Goal: Information Seeking & Learning: Find specific fact

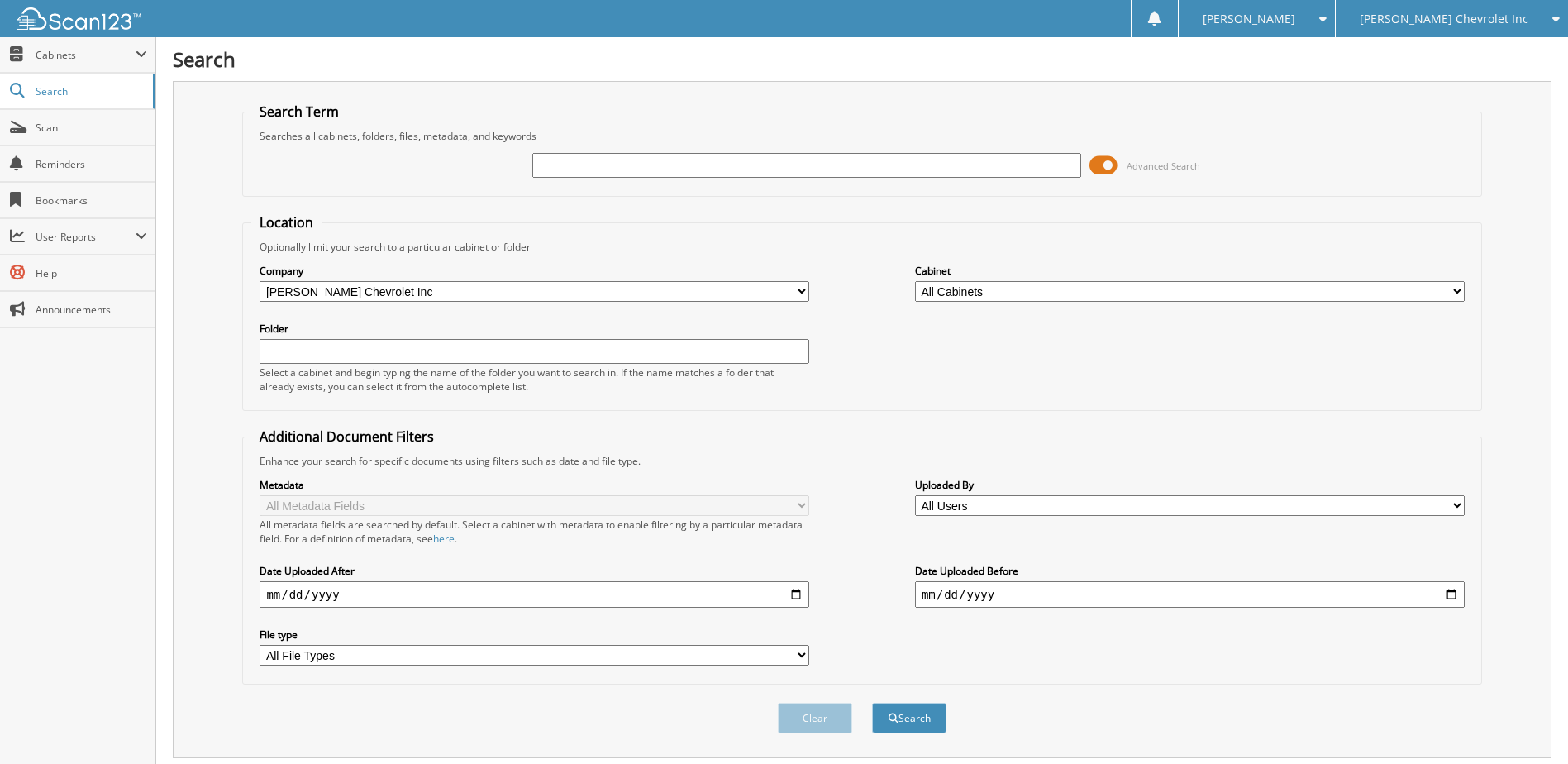
click at [633, 159] on input "text" at bounding box center [807, 165] width 549 height 25
type input "232501"
click at [872, 702] on button "Search" at bounding box center [908, 718] width 74 height 31
click at [1101, 168] on span at bounding box center [1103, 165] width 28 height 25
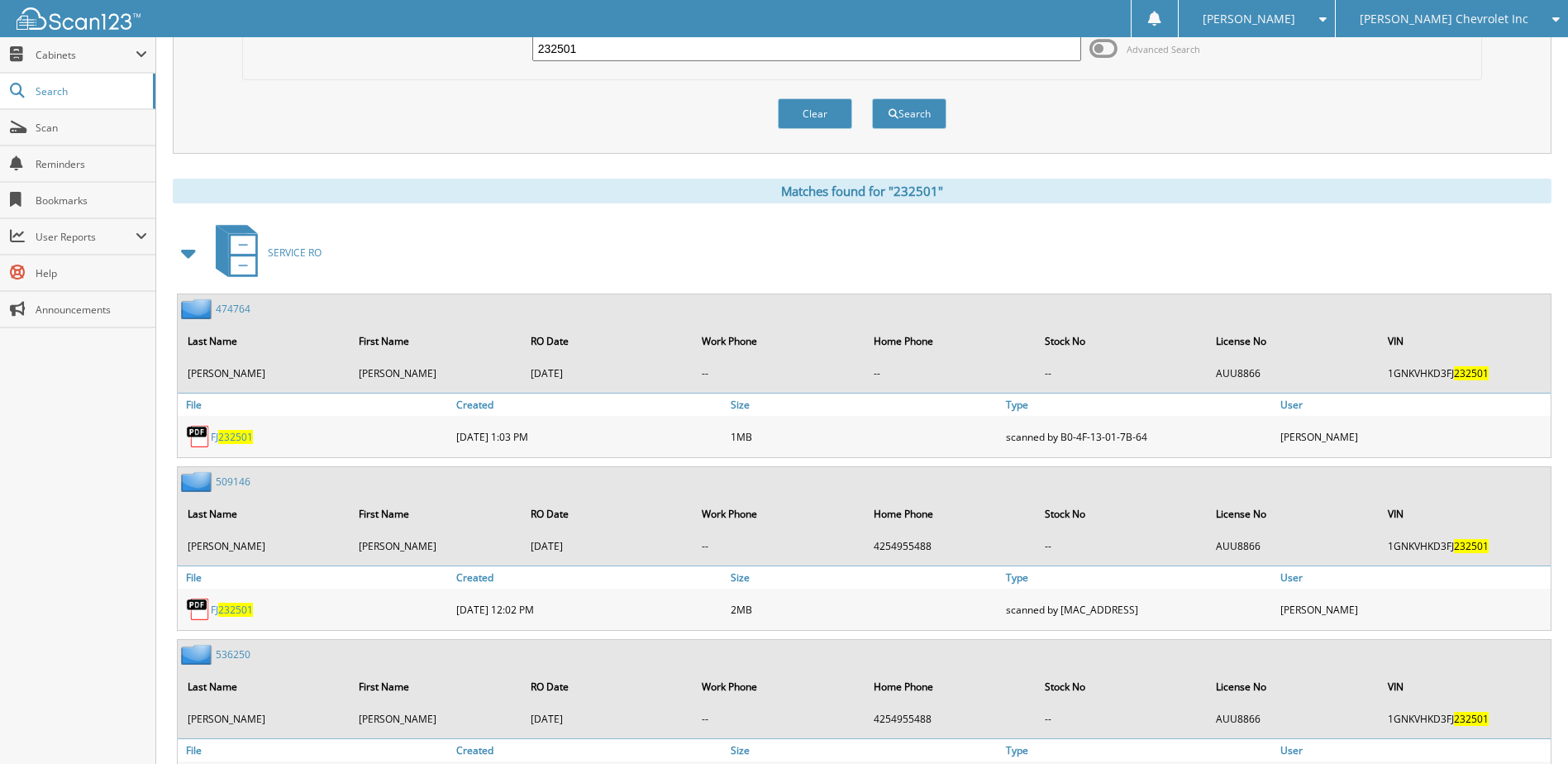
scroll to position [165, 0]
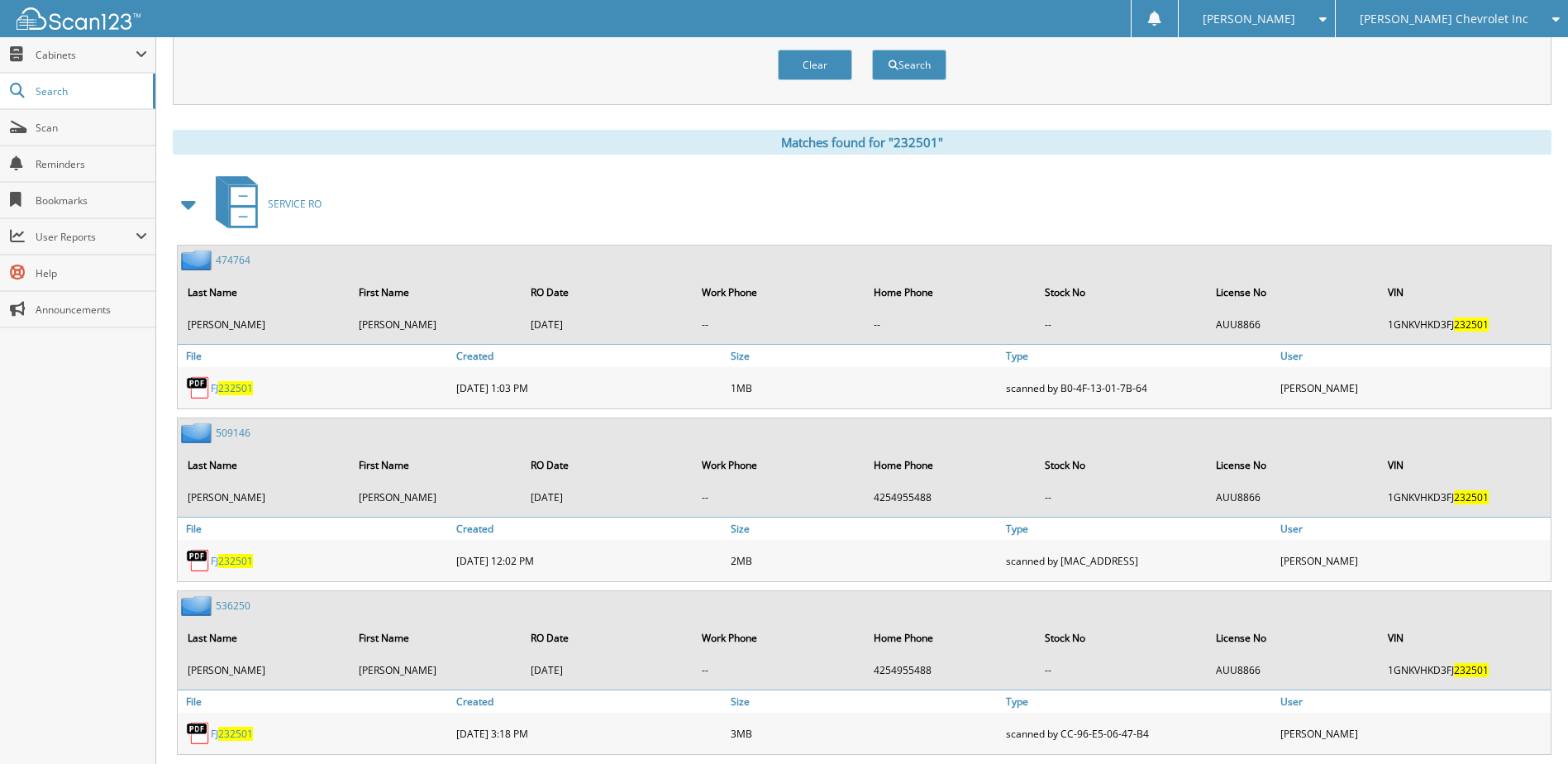
click at [188, 207] on span at bounding box center [189, 204] width 23 height 30
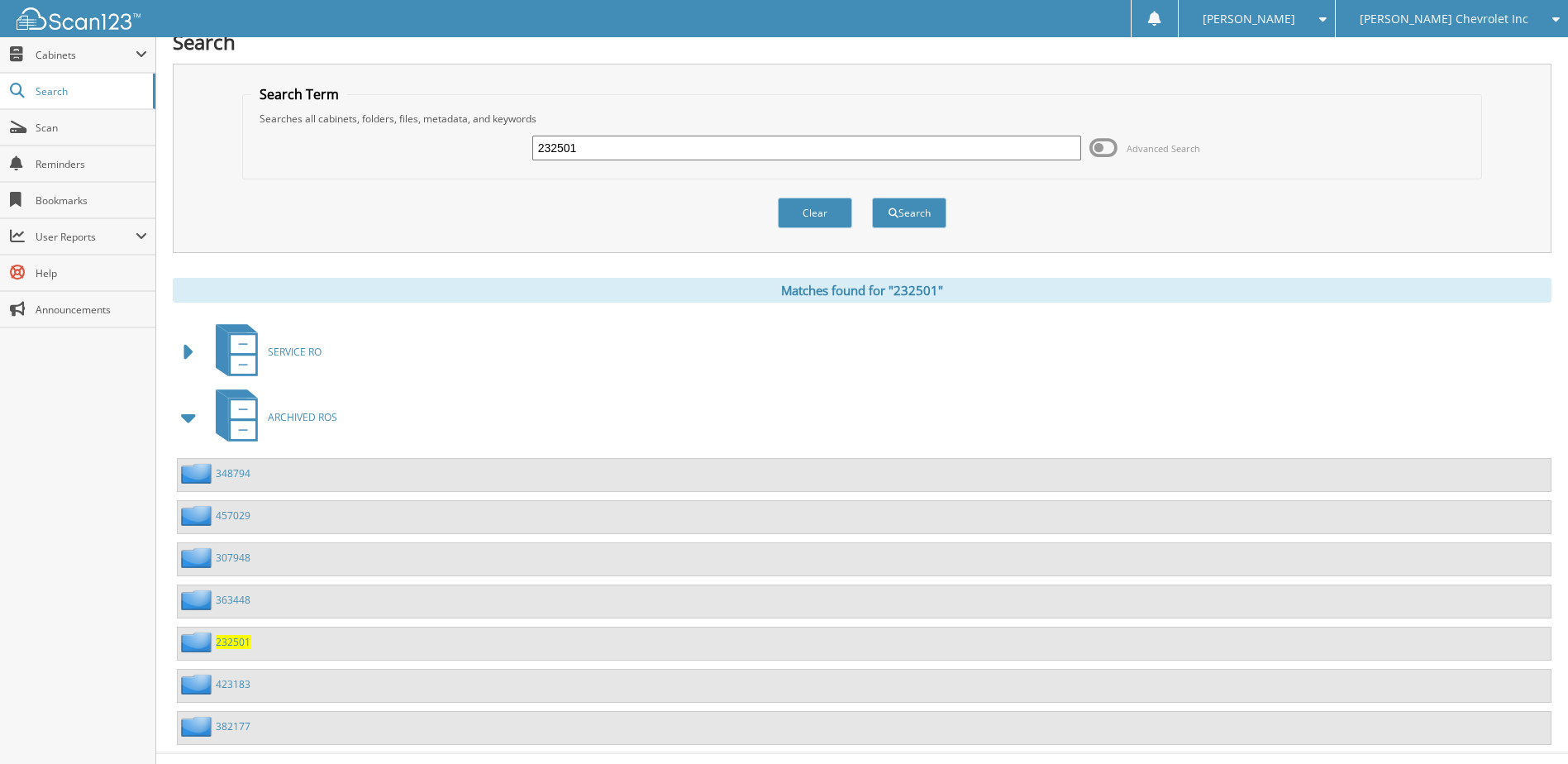
scroll to position [0, 0]
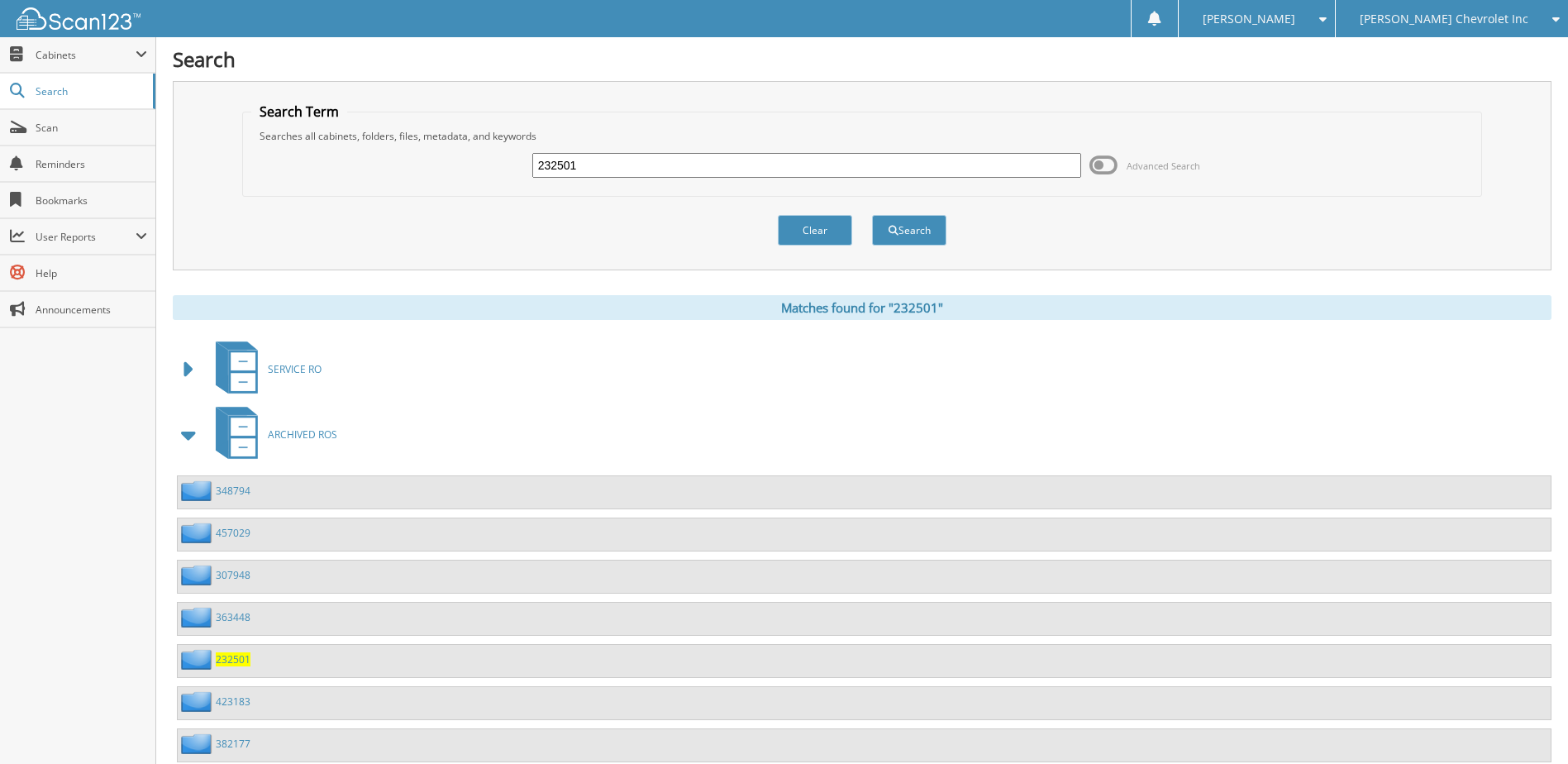
click at [585, 172] on input "232501" at bounding box center [807, 165] width 549 height 25
type input "268639"
click at [872, 215] on button "Search" at bounding box center [908, 230] width 74 height 31
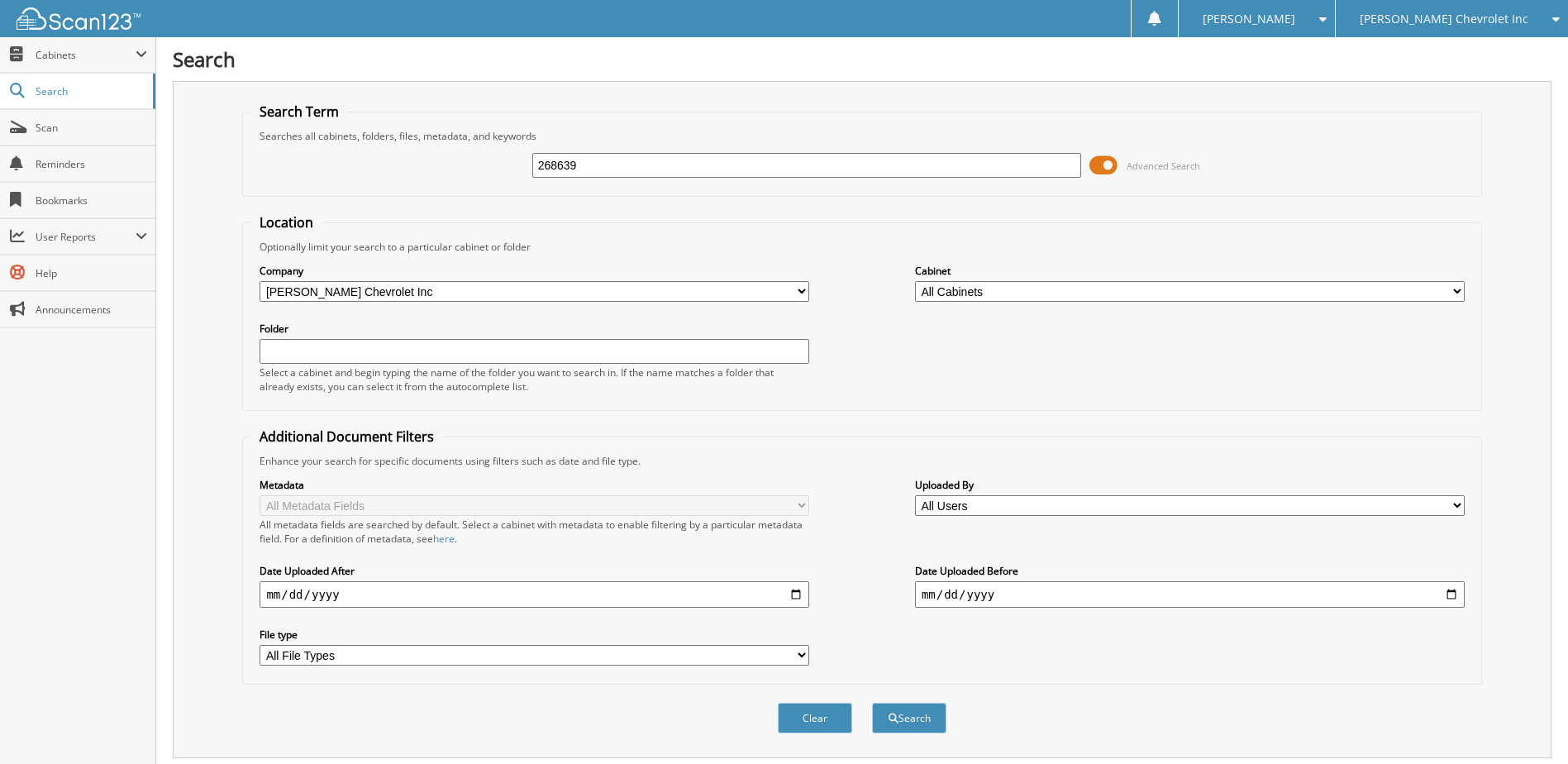
click at [1112, 167] on span at bounding box center [1103, 165] width 28 height 25
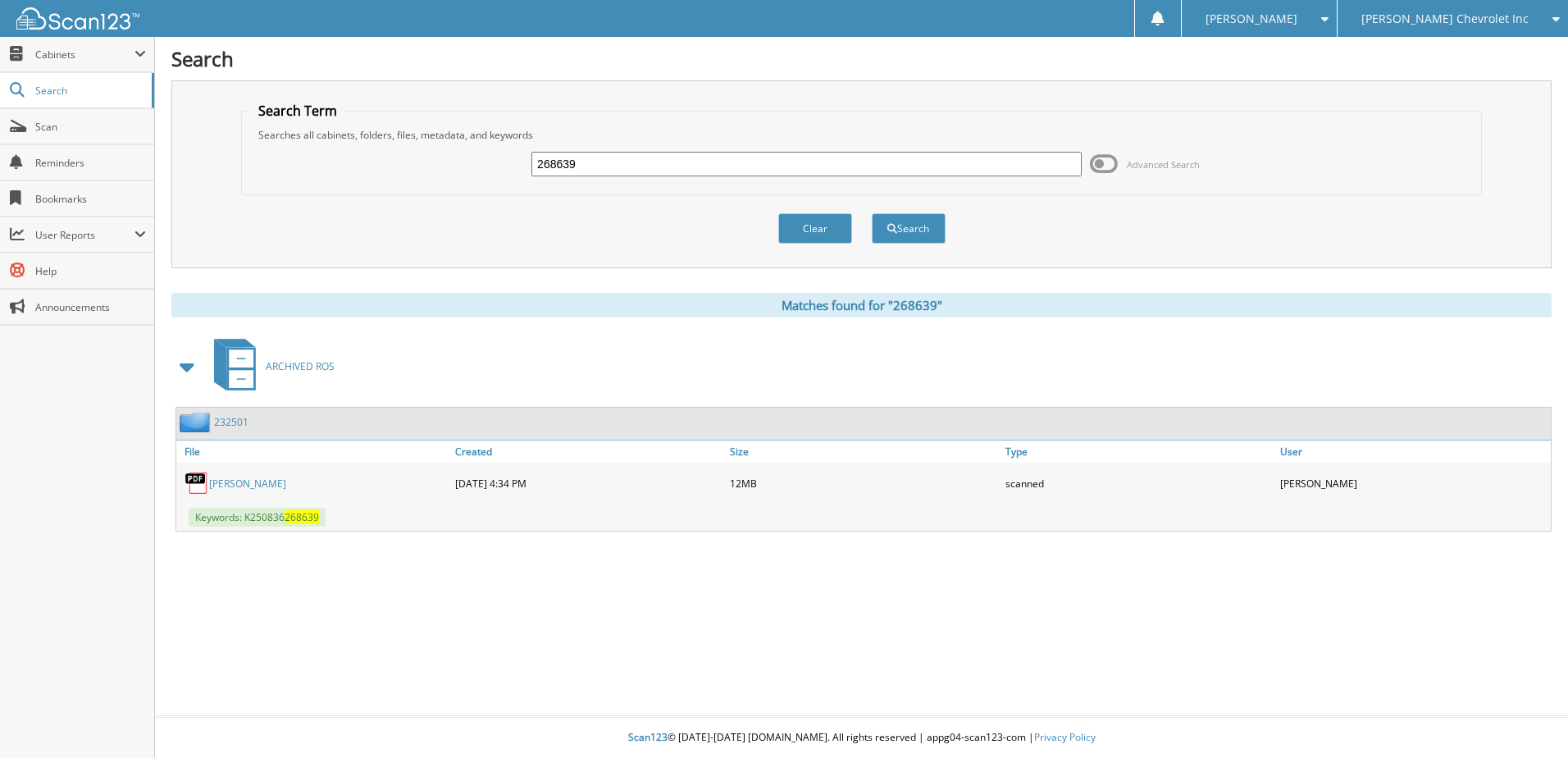
click at [229, 424] on link "232501" at bounding box center [231, 422] width 35 height 14
